Goal: Task Accomplishment & Management: Manage account settings

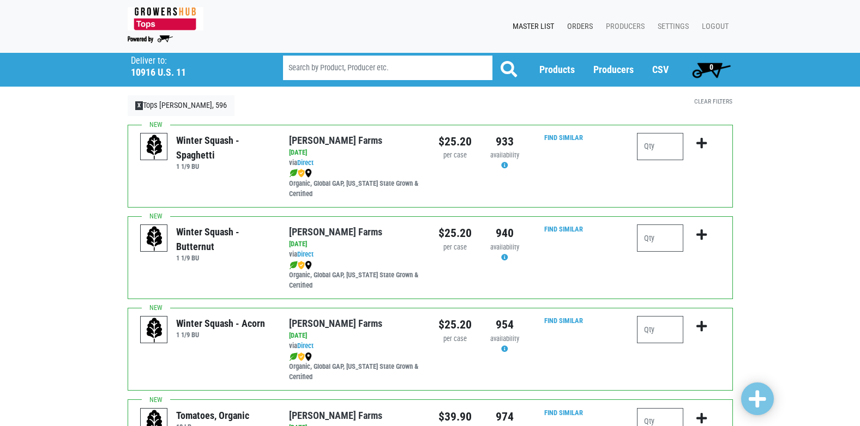
click at [573, 26] on link "Orders" at bounding box center [577, 26] width 39 height 21
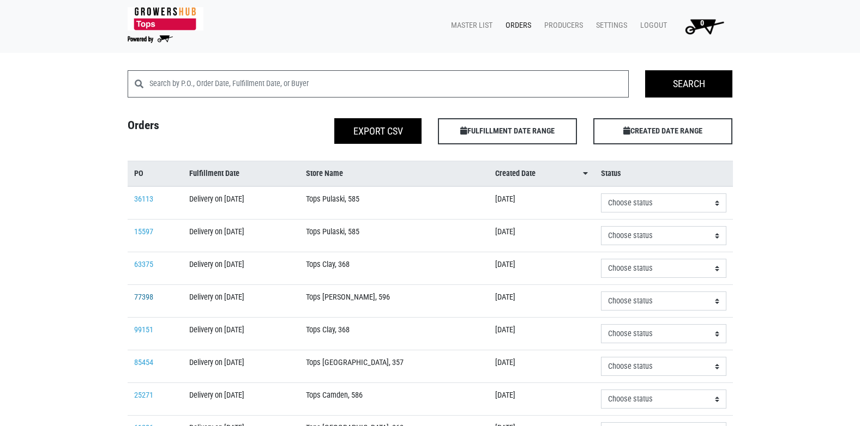
click at [146, 298] on link "77398" at bounding box center [143, 297] width 19 height 9
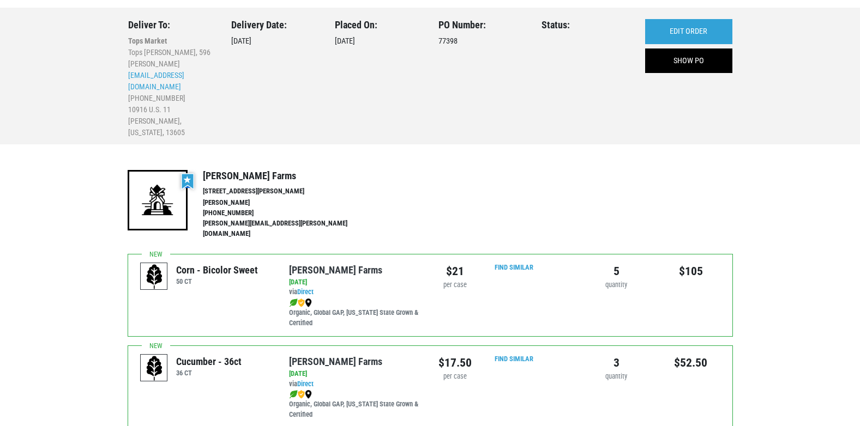
scroll to position [31, 0]
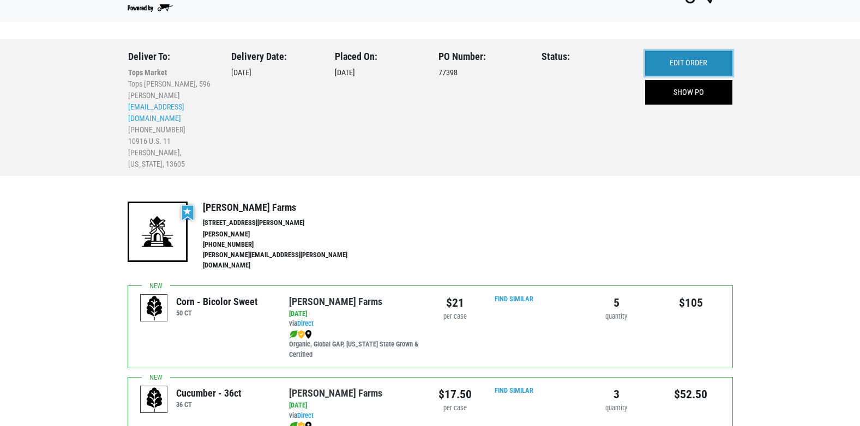
click at [686, 68] on link "EDIT ORDER" at bounding box center [688, 63] width 87 height 25
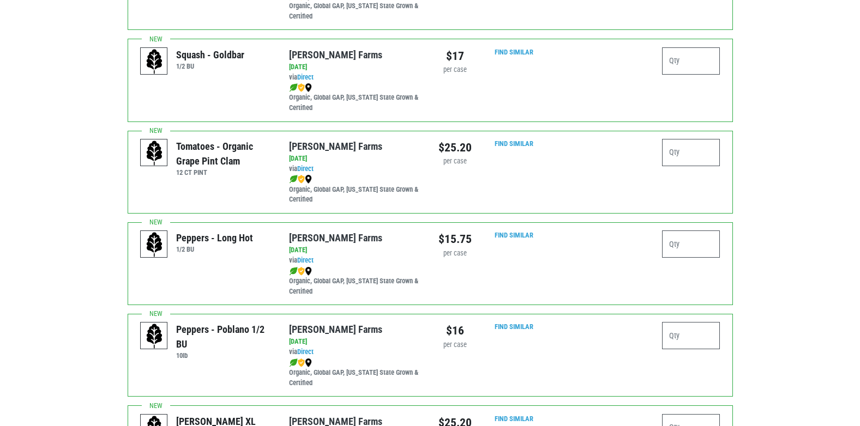
scroll to position [927, 0]
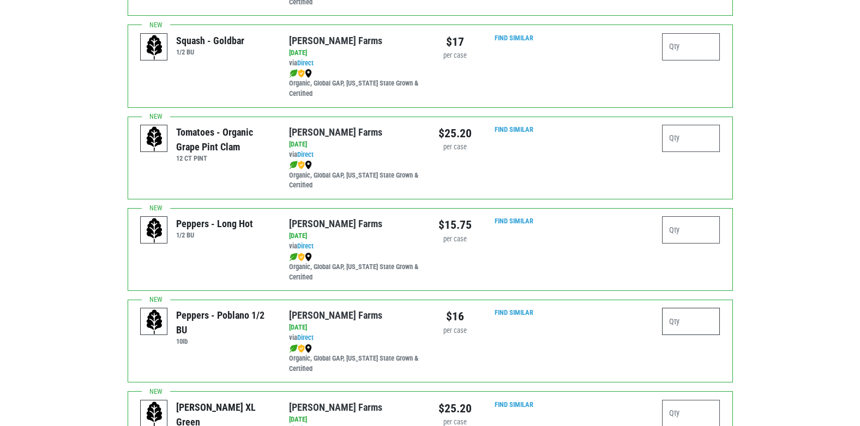
click at [689, 310] on input "number" at bounding box center [691, 321] width 58 height 27
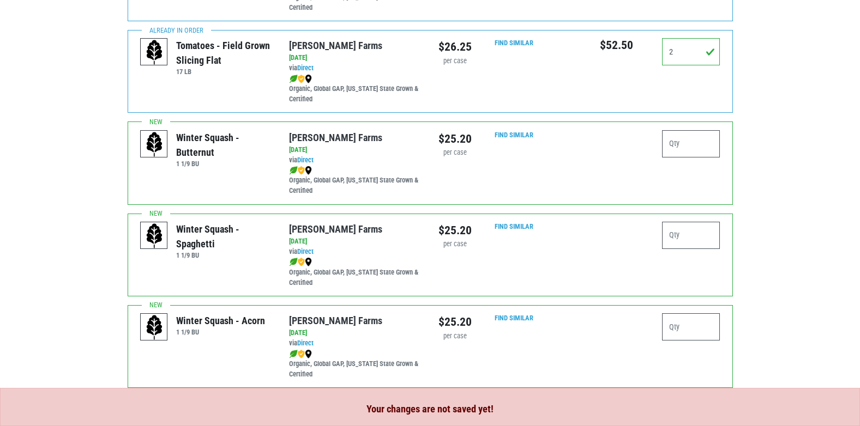
scroll to position [343, 0]
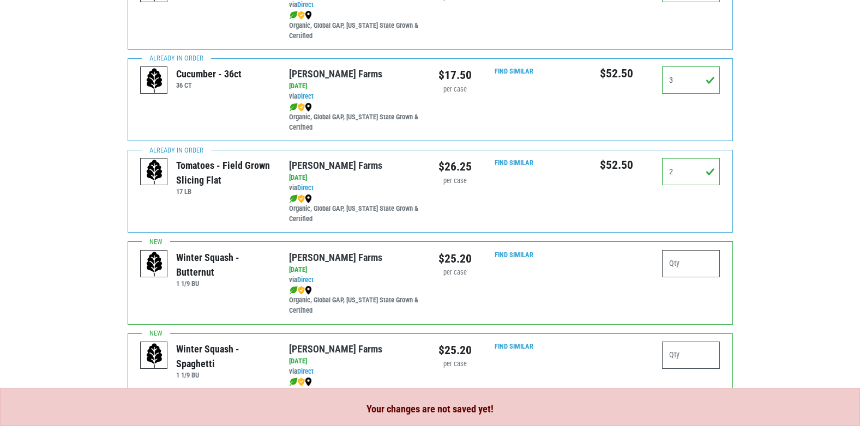
type input "1"
click at [686, 75] on input "3" at bounding box center [691, 80] width 58 height 27
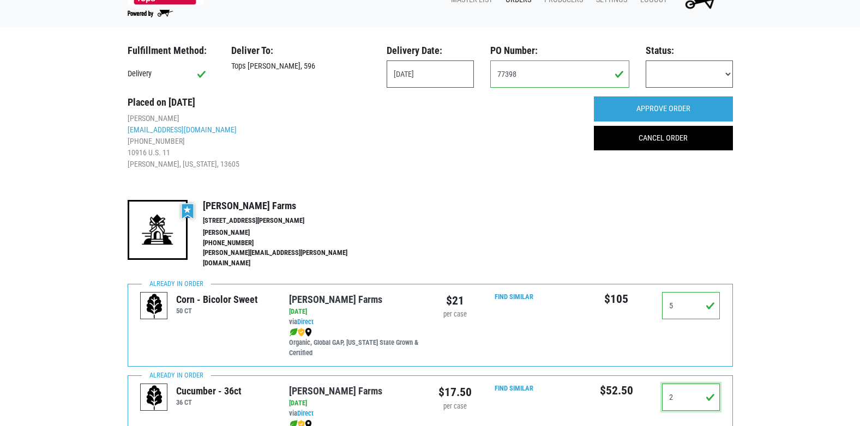
scroll to position [16, 0]
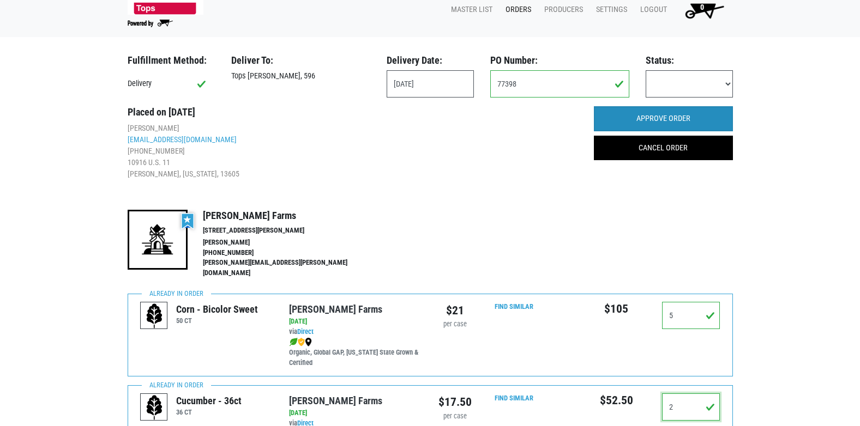
type input "2"
click at [655, 117] on input "APPROVE ORDER" at bounding box center [663, 118] width 139 height 25
